Goal: Task Accomplishment & Management: Complete application form

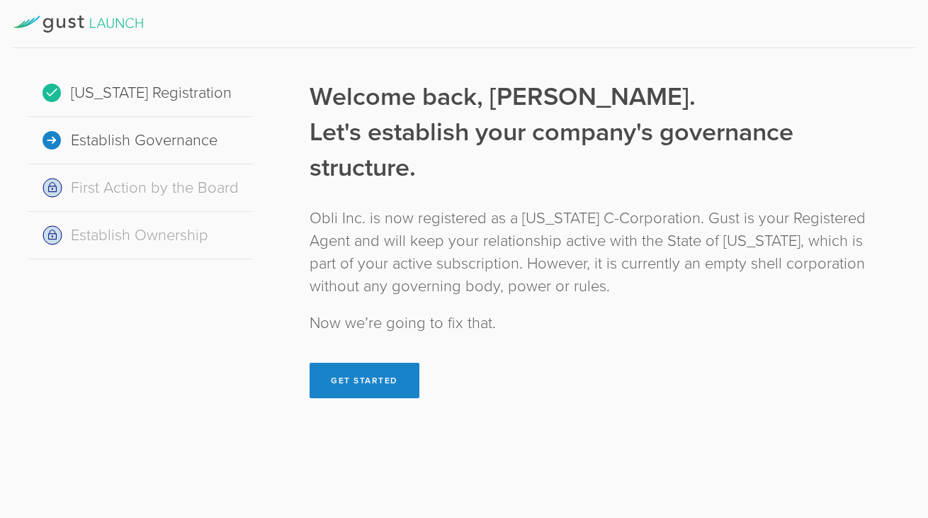
click at [73, 25] on icon at bounding box center [78, 24] width 130 height 17
click at [379, 374] on button "Get Started" at bounding box center [364, 380] width 110 height 35
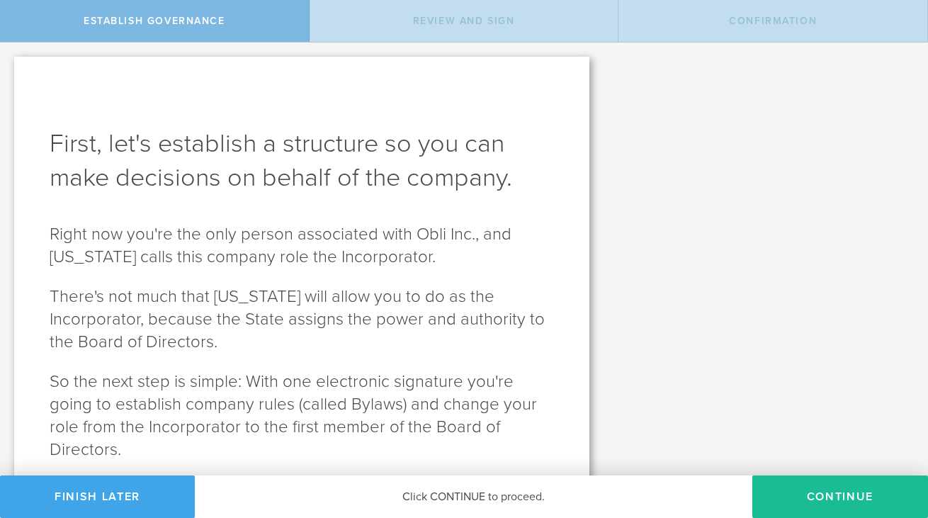
click at [79, 489] on button "Finish Later" at bounding box center [97, 496] width 195 height 42
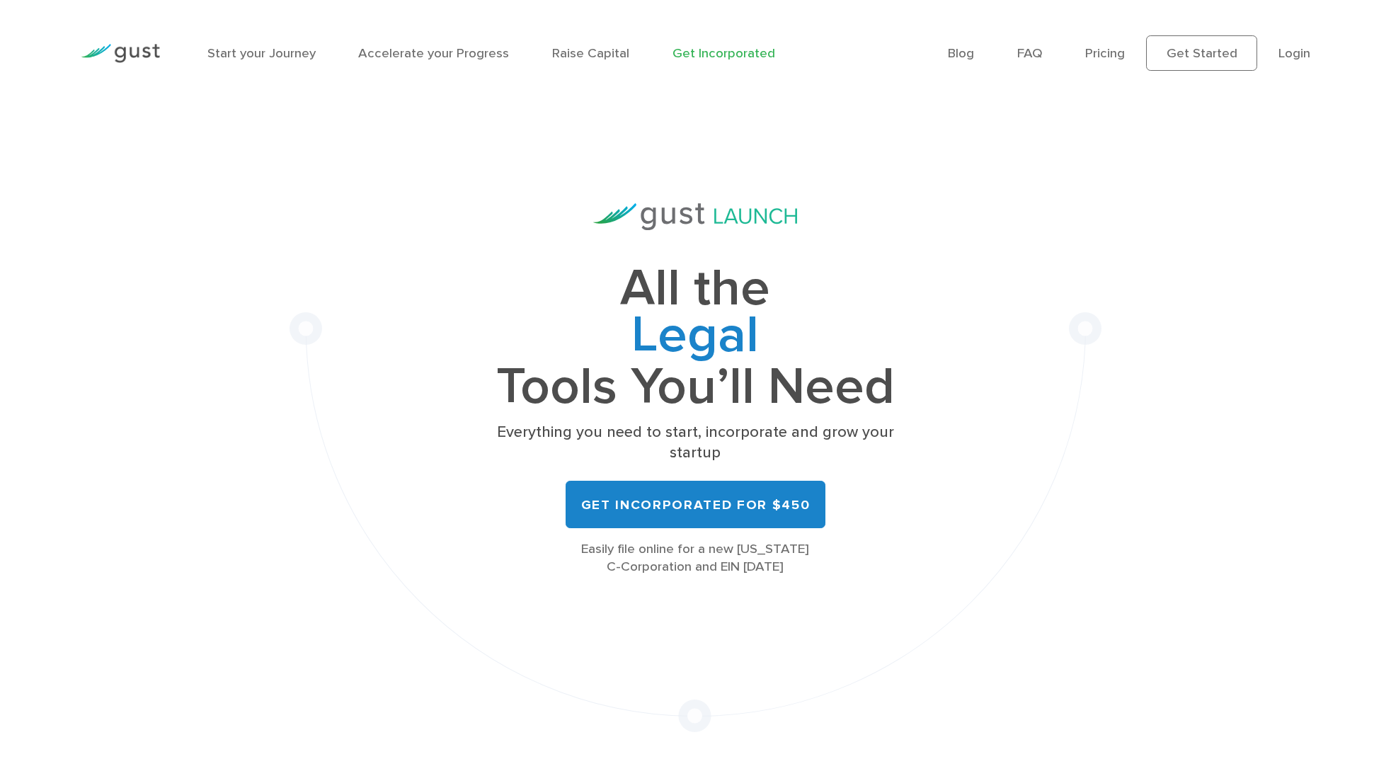
click at [1291, 67] on ul "Blog FAQ Pricing Get Started Login Login" at bounding box center [1129, 52] width 363 height 35
click at [1291, 50] on link "Login" at bounding box center [1295, 53] width 32 height 16
